Goal: Complete application form

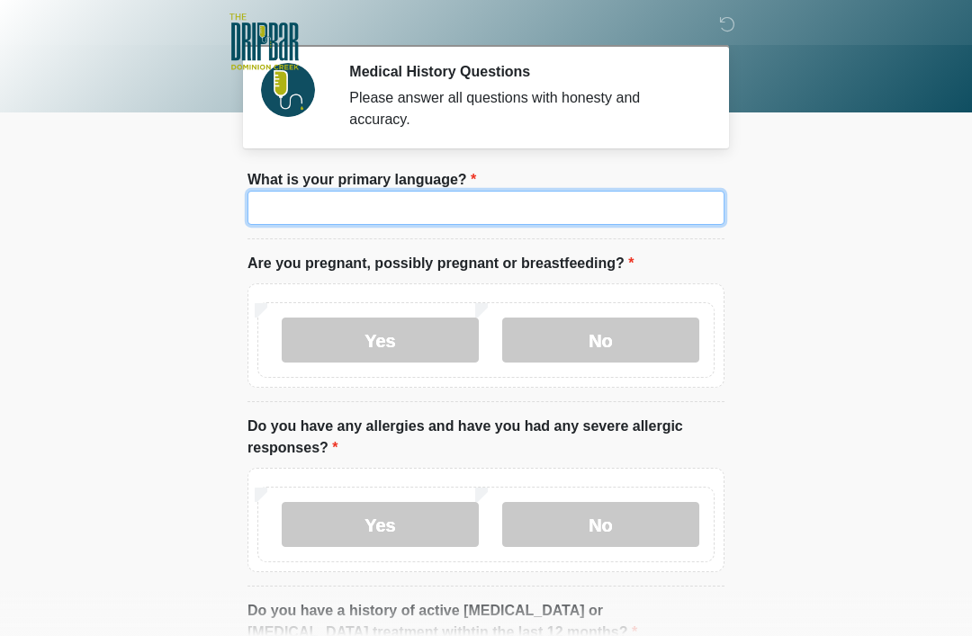
click at [560, 214] on input "What is your primary language?" at bounding box center [485, 208] width 477 height 34
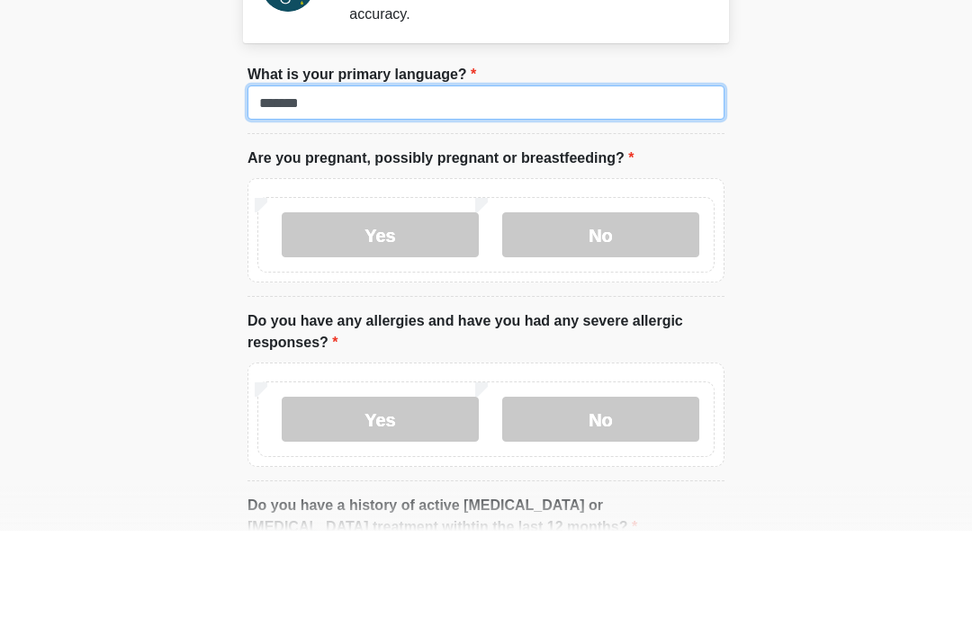
type input "*******"
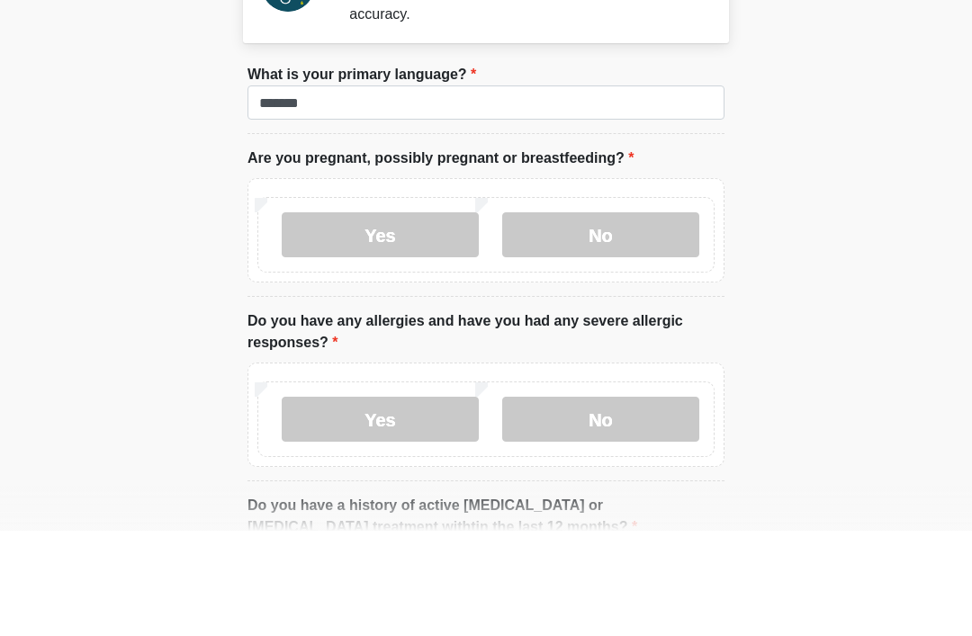
click at [634, 318] on label "No" at bounding box center [600, 340] width 197 height 45
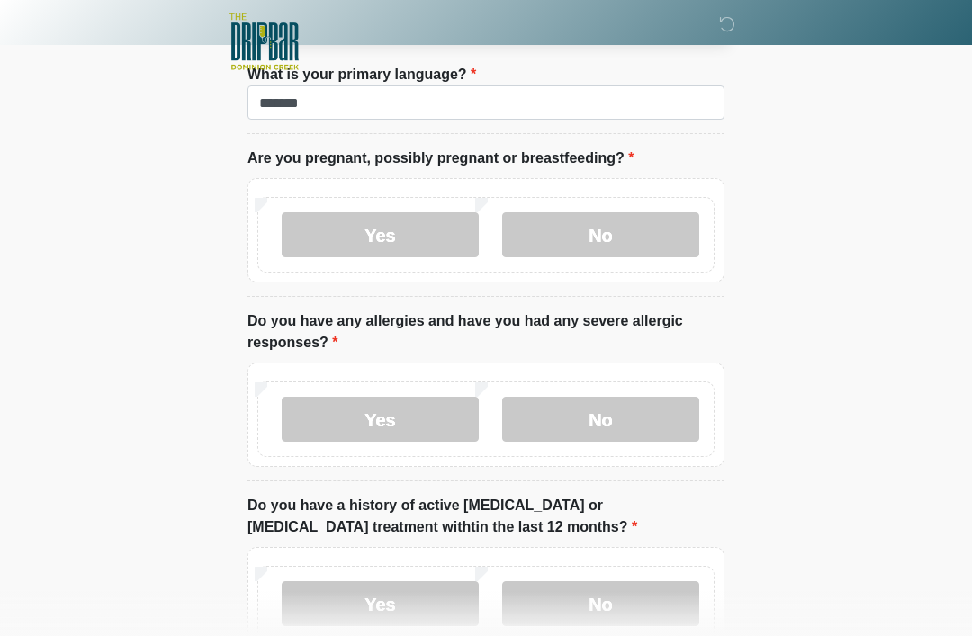
click at [635, 398] on label "No" at bounding box center [600, 419] width 197 height 45
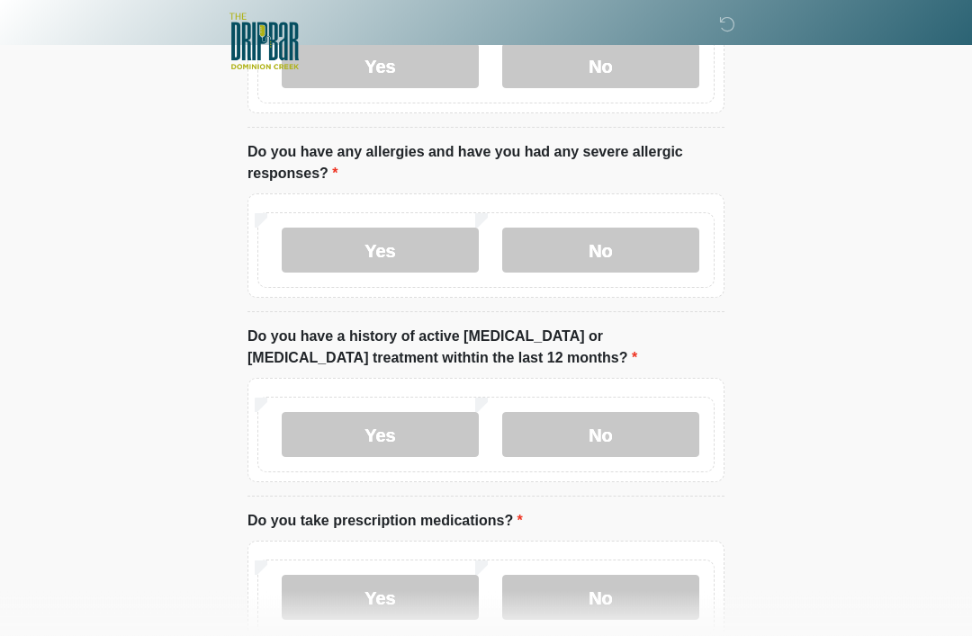
scroll to position [313, 0]
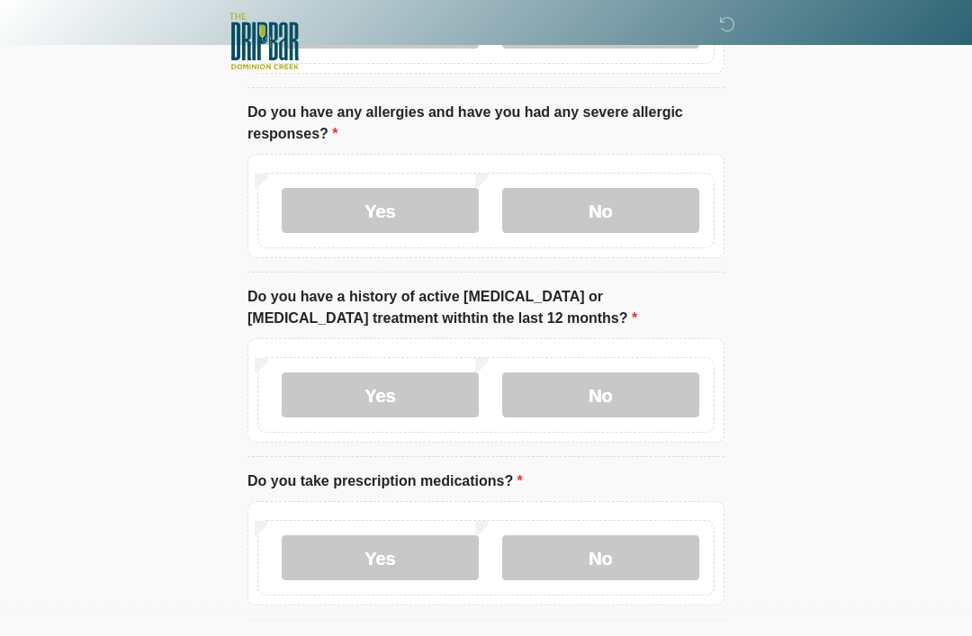
click at [644, 397] on label "No" at bounding box center [600, 395] width 197 height 45
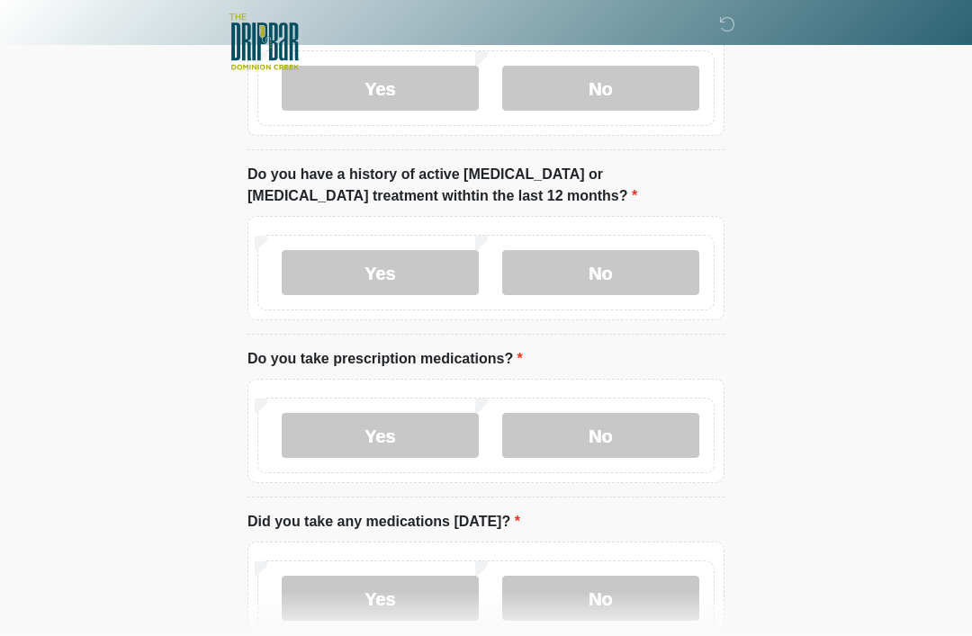
scroll to position [440, 0]
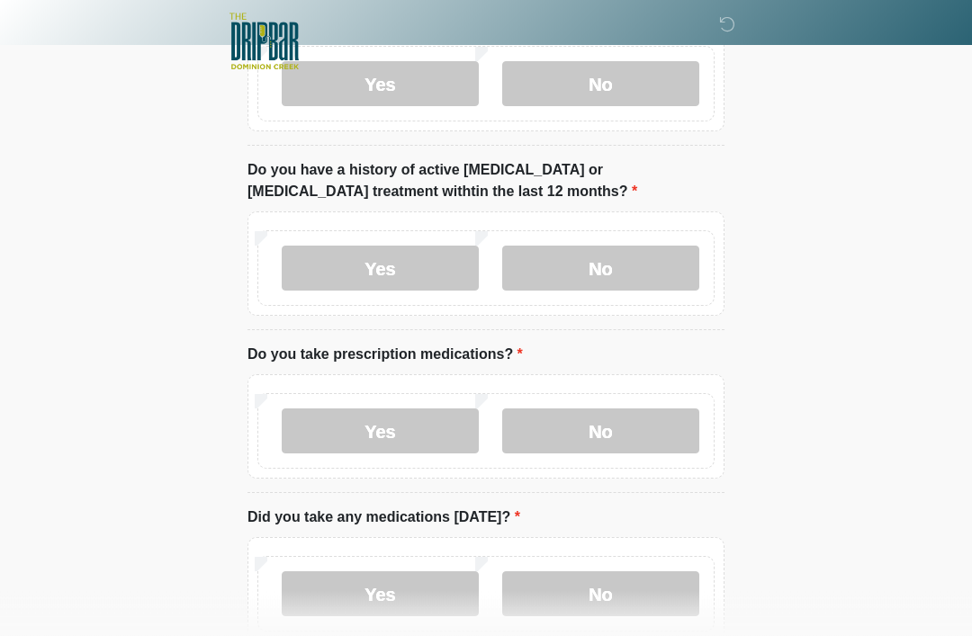
click at [601, 583] on label "No" at bounding box center [600, 594] width 197 height 45
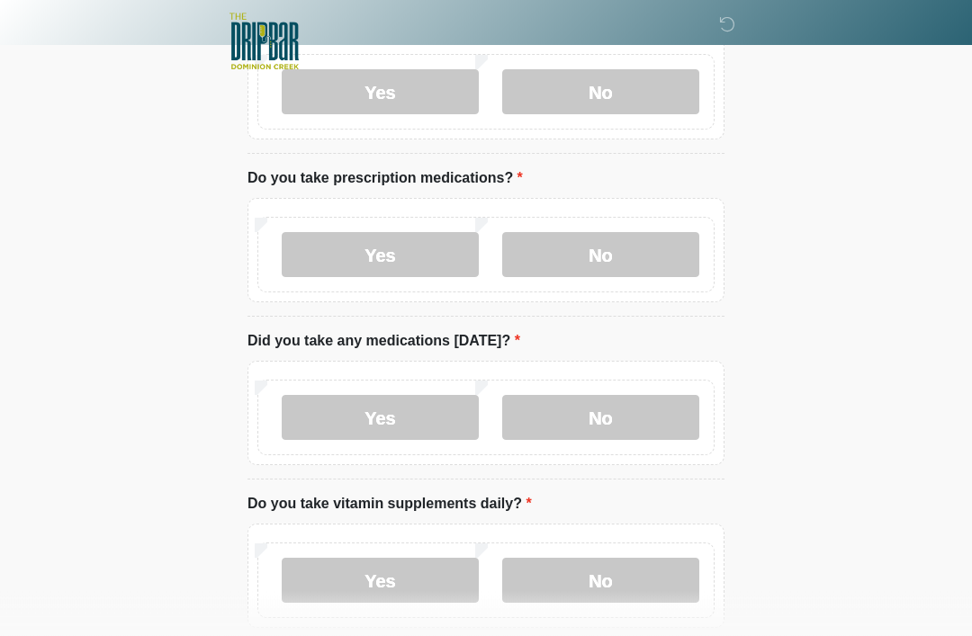
scroll to position [617, 0]
click at [616, 257] on label "No" at bounding box center [600, 254] width 197 height 45
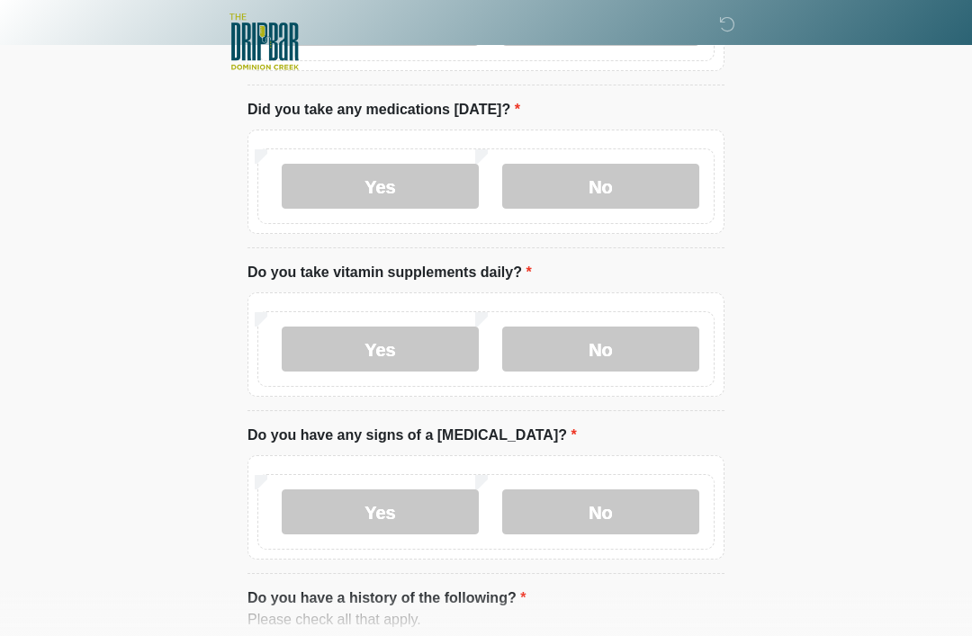
scroll to position [852, 0]
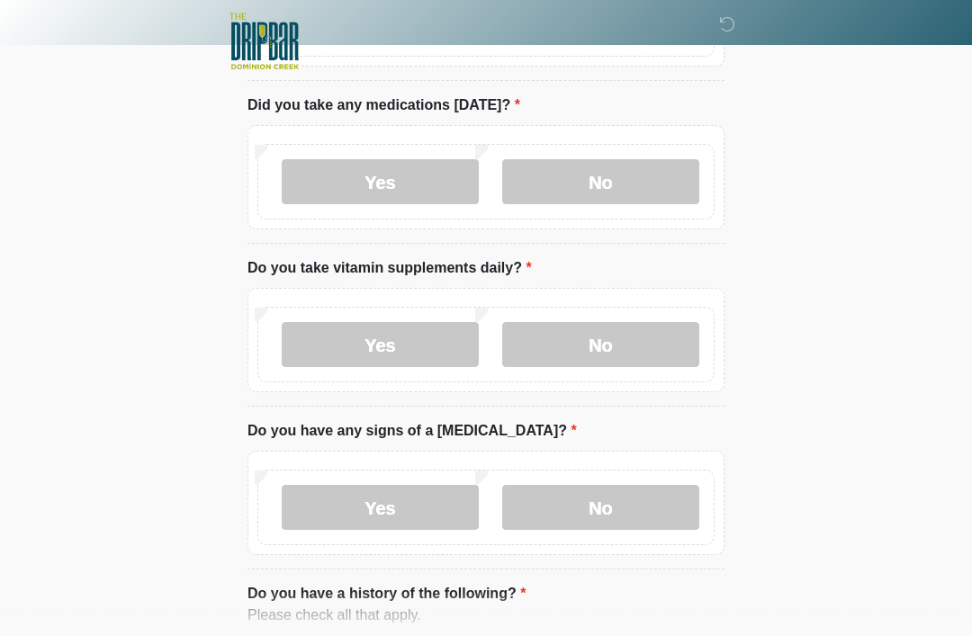
click at [624, 337] on label "No" at bounding box center [600, 345] width 197 height 45
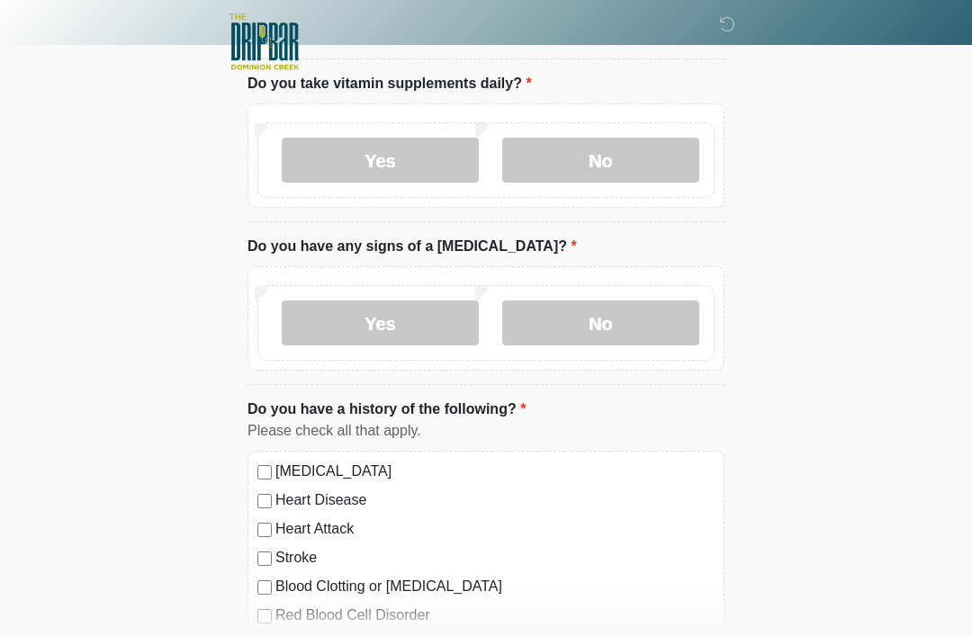
scroll to position [1042, 0]
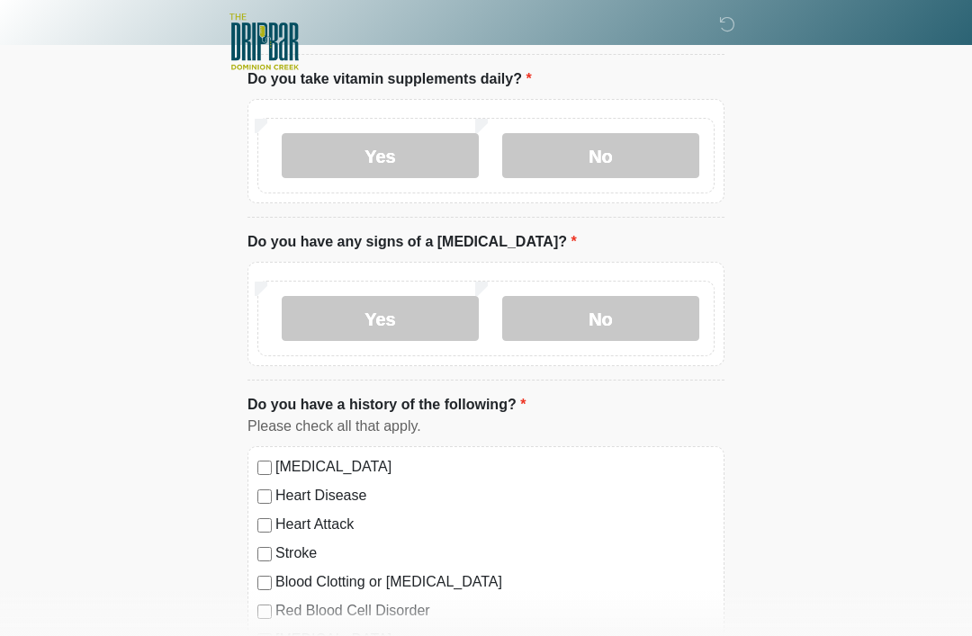
click at [607, 328] on label "No" at bounding box center [600, 318] width 197 height 45
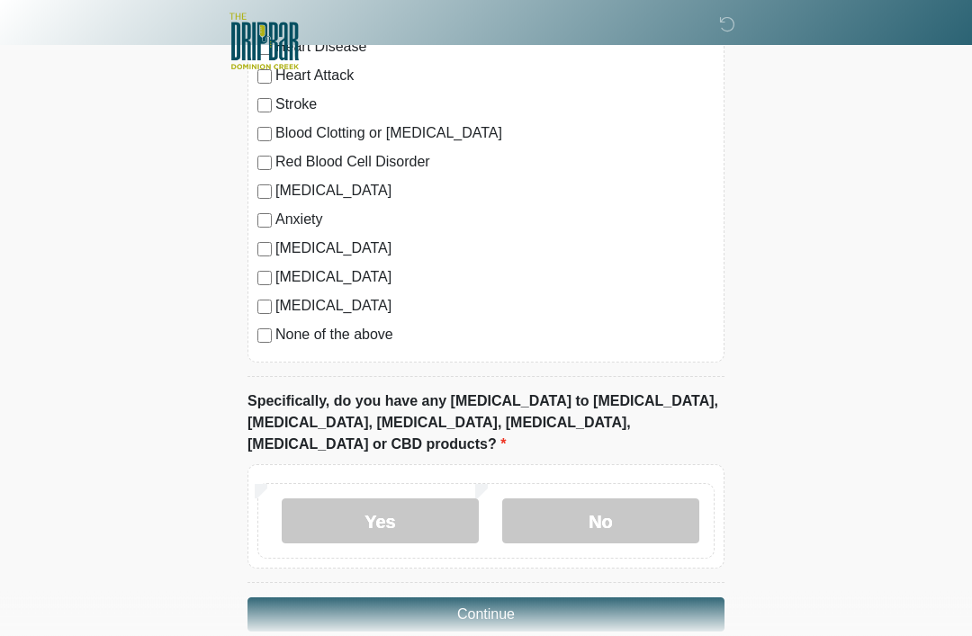
scroll to position [1500, 0]
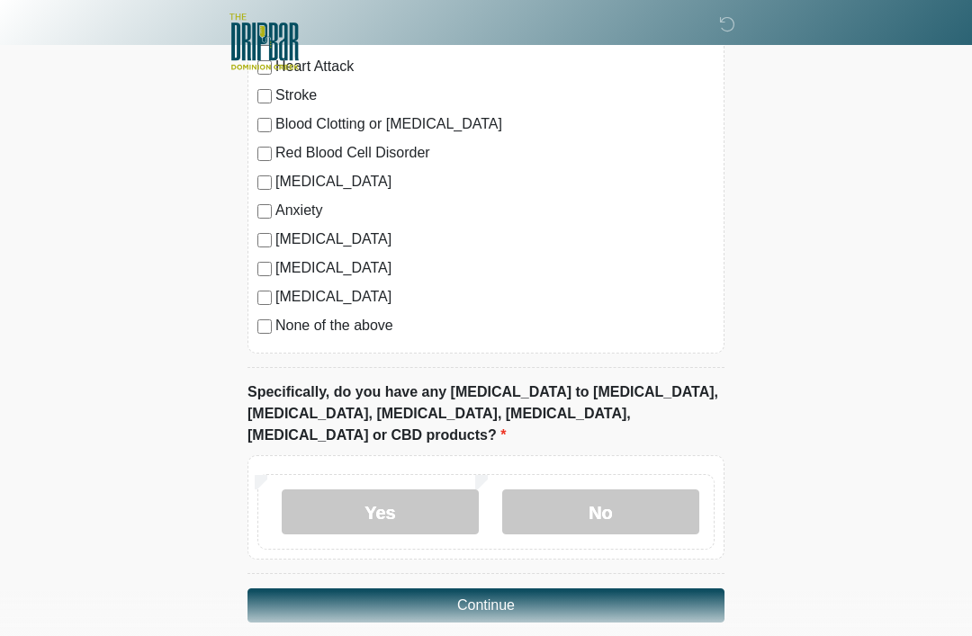
click at [631, 490] on label "No" at bounding box center [600, 512] width 197 height 45
click at [599, 589] on button "Continue" at bounding box center [485, 606] width 477 height 34
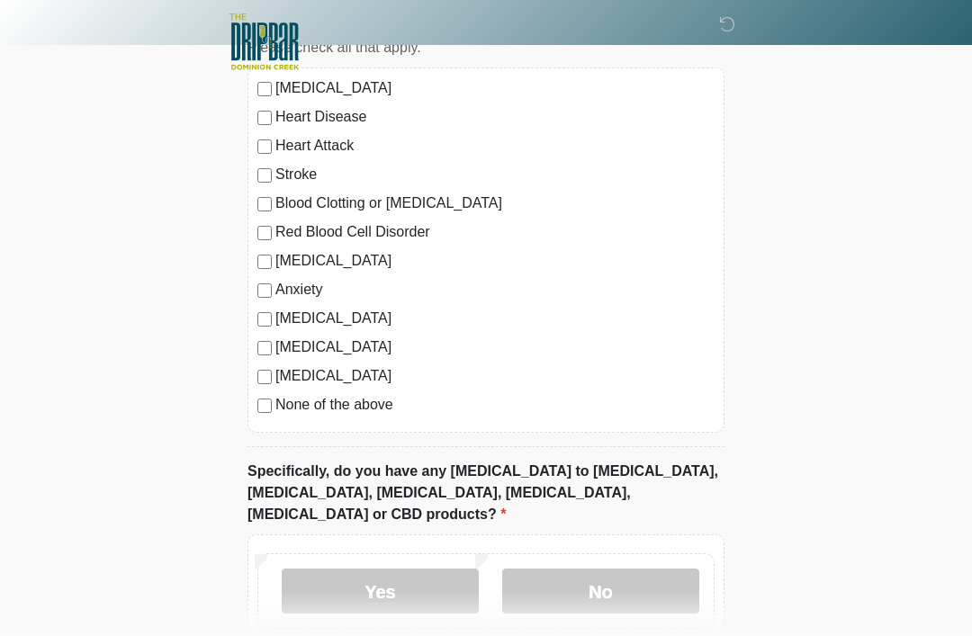
scroll to position [1500, 0]
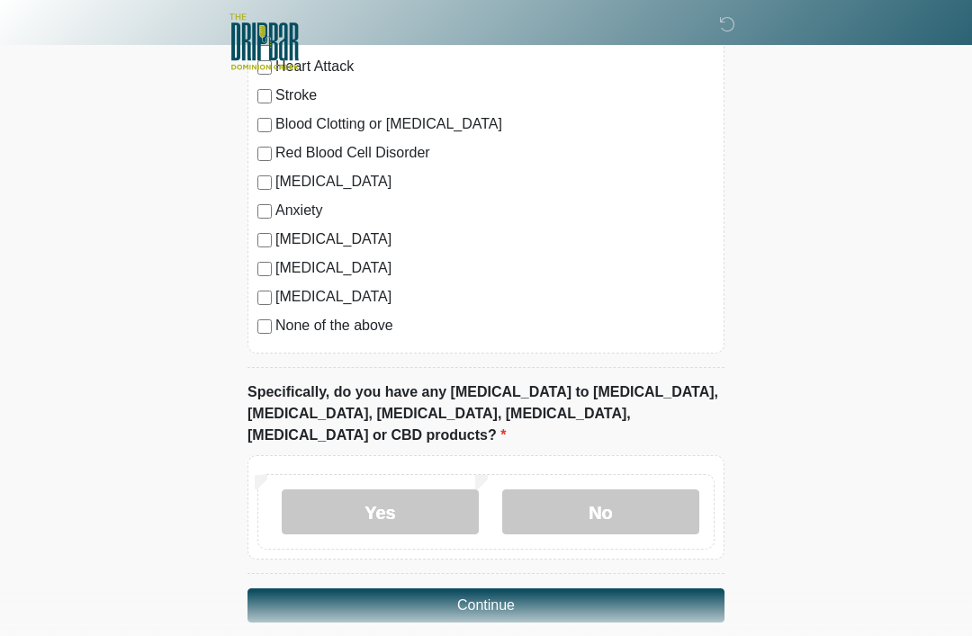
click at [637, 589] on button "Continue" at bounding box center [485, 606] width 477 height 34
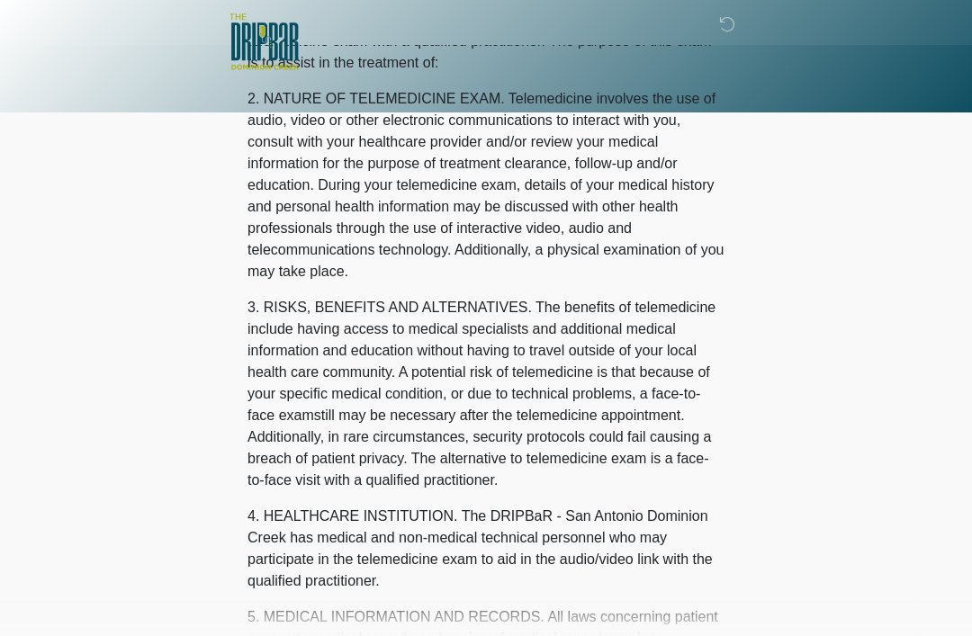
scroll to position [0, 0]
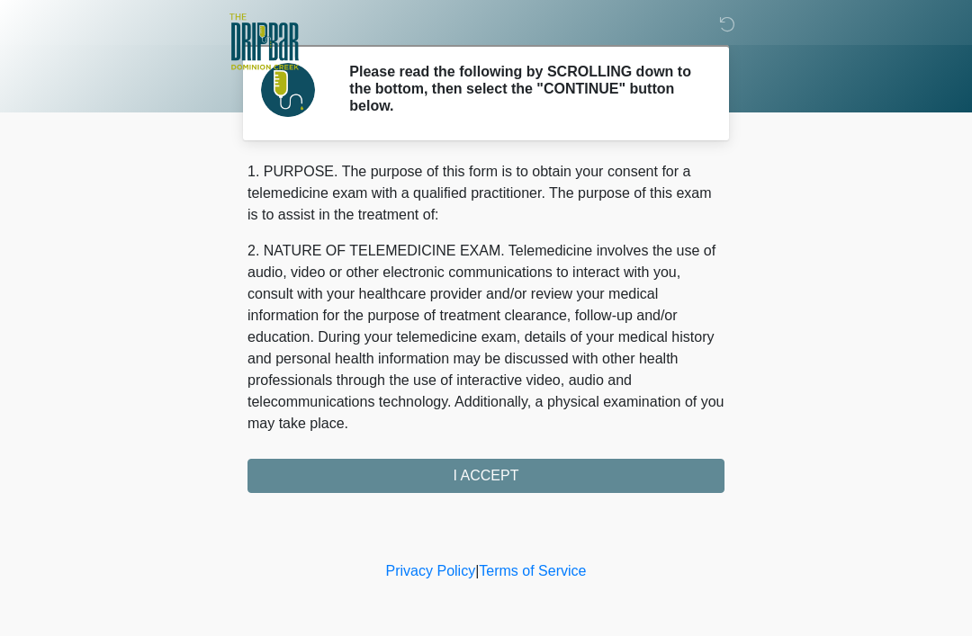
click at [635, 475] on div "1. PURPOSE. The purpose of this form is to obtain your consent for a telemedici…" at bounding box center [485, 327] width 477 height 332
click at [630, 478] on div "1. PURPOSE. The purpose of this form is to obtain your consent for a telemedici…" at bounding box center [485, 327] width 477 height 332
click at [533, 470] on div "1. PURPOSE. The purpose of this form is to obtain your consent for a telemedici…" at bounding box center [485, 327] width 477 height 332
click at [474, 476] on div "1. PURPOSE. The purpose of this form is to obtain your consent for a telemedici…" at bounding box center [485, 327] width 477 height 332
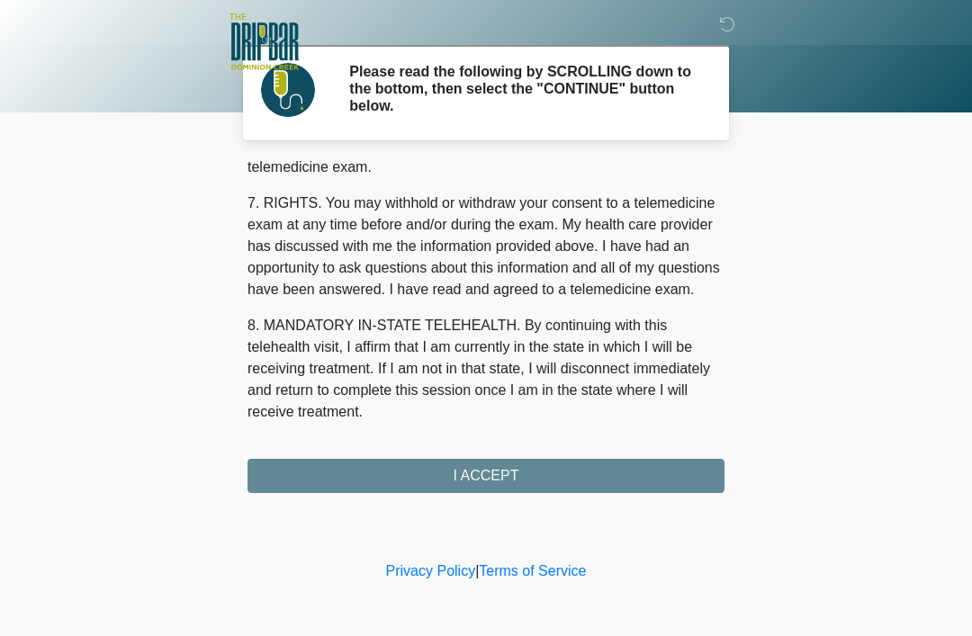
click at [533, 477] on button "I ACCEPT" at bounding box center [485, 476] width 477 height 34
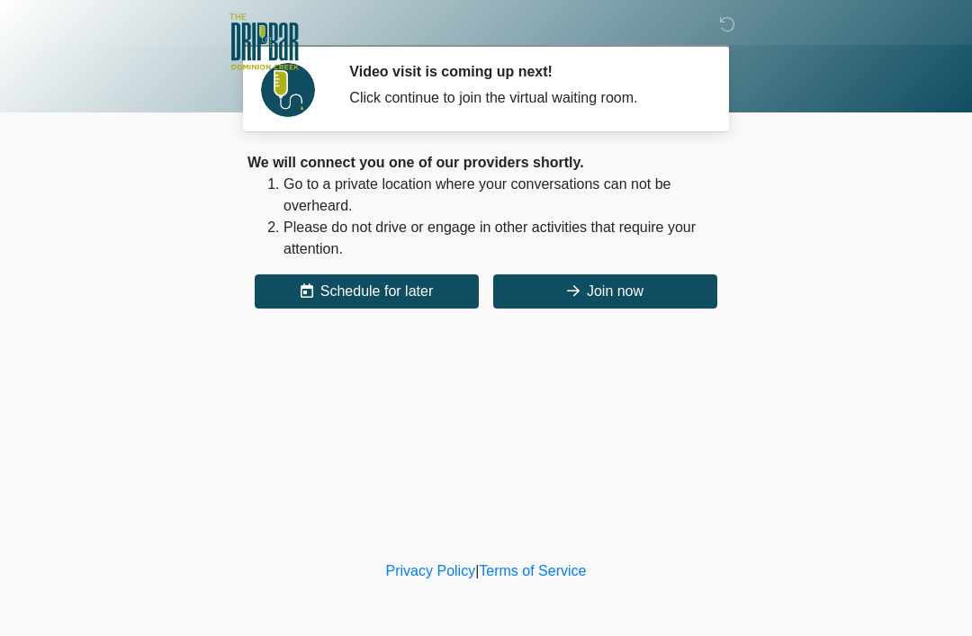
click at [368, 72] on div at bounding box center [472, 43] width 540 height 86
click at [575, 294] on icon at bounding box center [573, 290] width 13 height 14
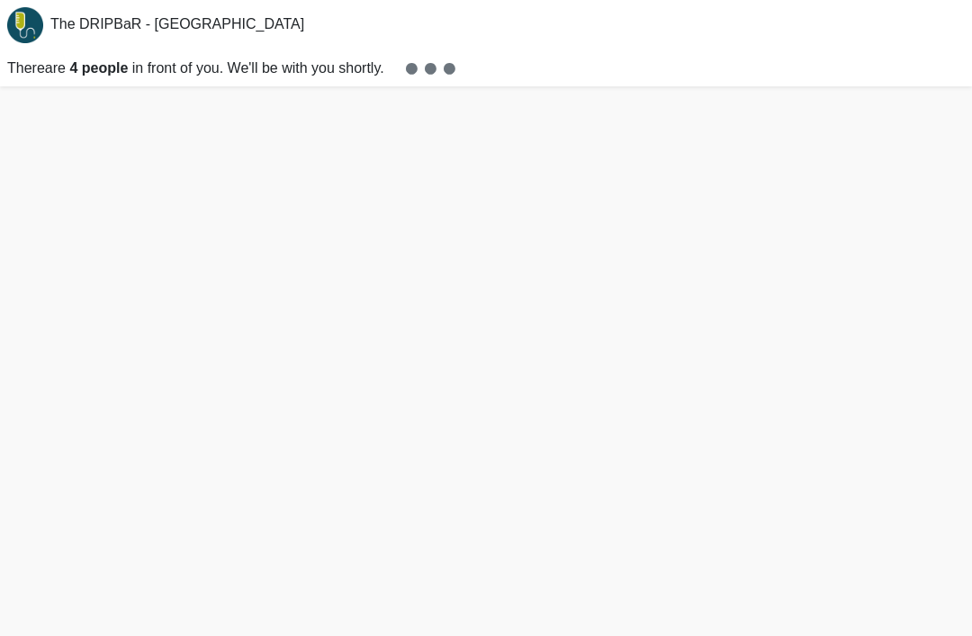
scroll to position [5, 0]
